Goal: Information Seeking & Learning: Learn about a topic

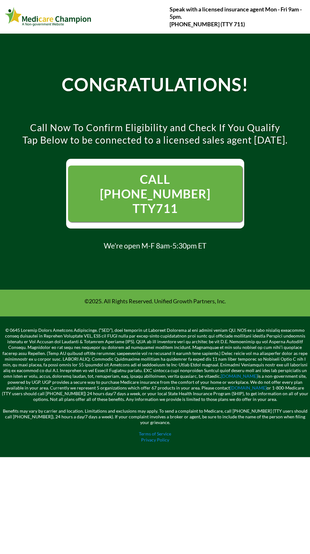
click at [181, 191] on span "CALL 1- 844-594-3043 TTY711" at bounding box center [155, 194] width 111 height 44
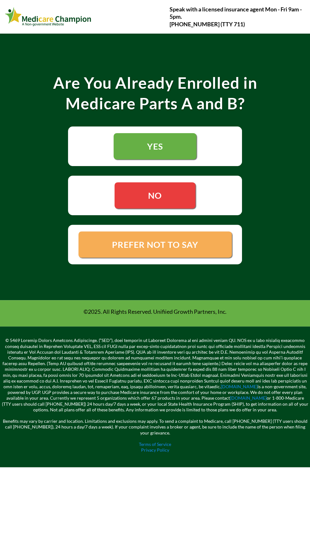
click at [169, 192] on link "NO" at bounding box center [155, 195] width 81 height 26
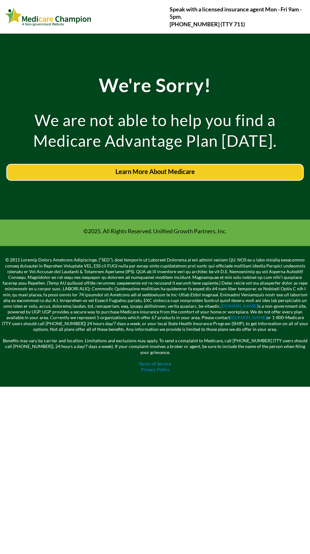
click at [150, 173] on span "Learn More About Medicare" at bounding box center [156, 172] width 80 height 8
